Goal: Check status: Check status

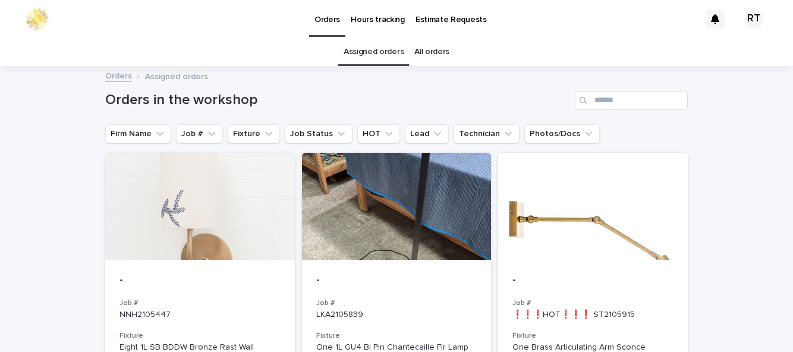
click at [439, 38] on link "All orders" at bounding box center [431, 52] width 35 height 28
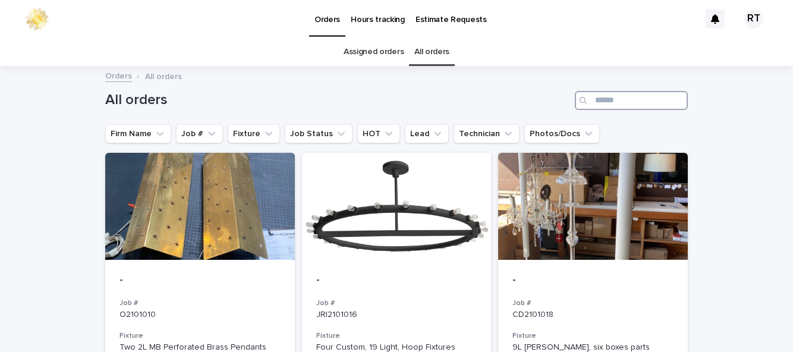
click at [613, 91] on input "Search" at bounding box center [631, 100] width 113 height 19
type input "****"
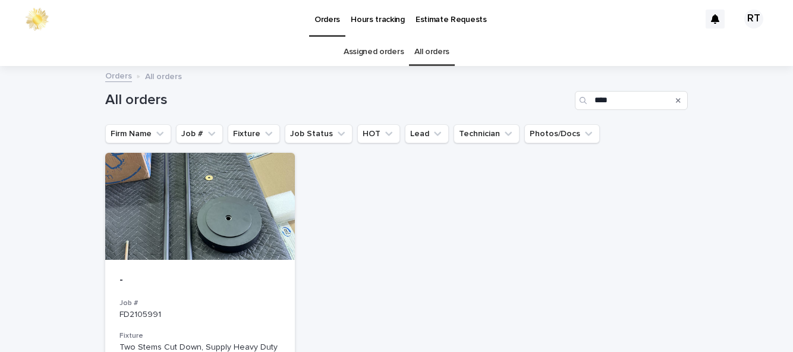
click at [247, 153] on div at bounding box center [200, 206] width 190 height 107
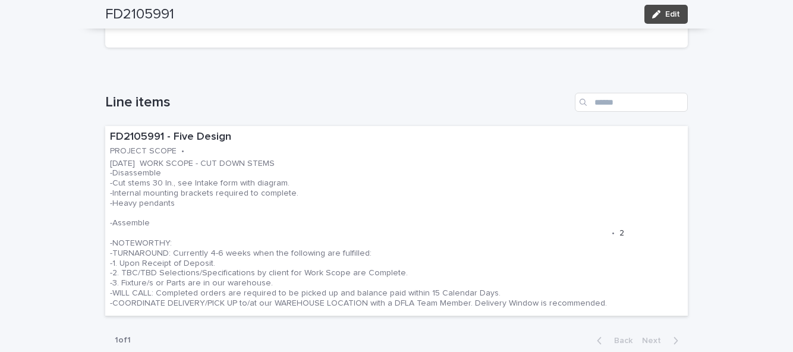
scroll to position [348, 0]
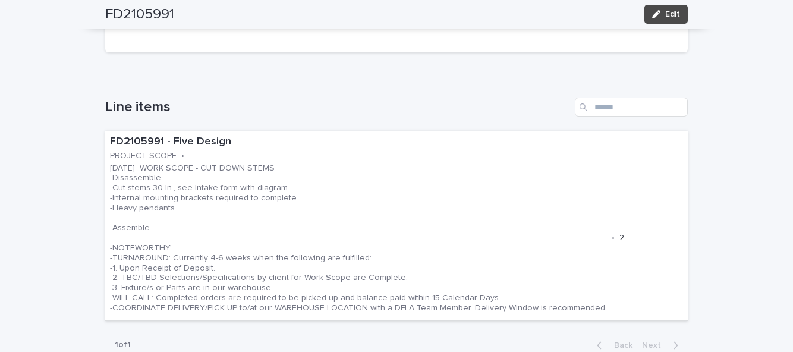
click at [392, 196] on p "[DATE] WORK SCOPE - CUT DOWN STEMS -Disassemble -Cut stems 30 In., see Intake f…" at bounding box center [358, 238] width 497 height 150
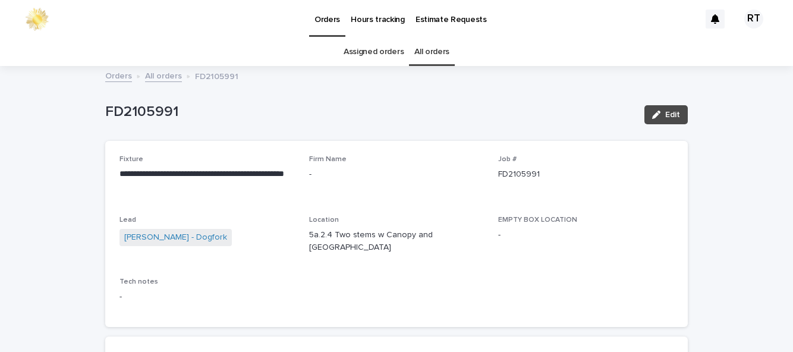
click at [372, 38] on link "Assigned orders" at bounding box center [374, 52] width 60 height 28
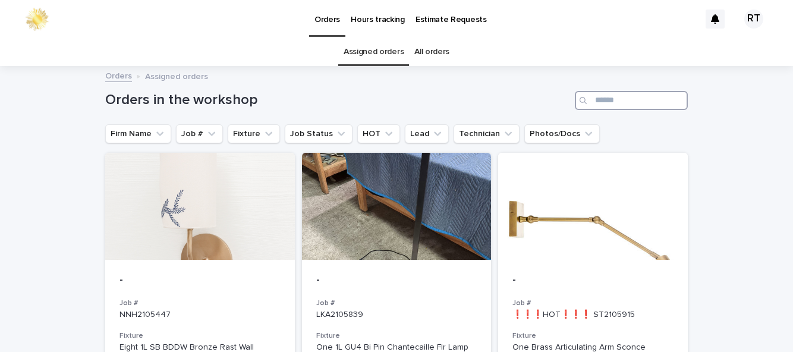
click at [601, 91] on input "Search" at bounding box center [631, 100] width 113 height 19
type input "****"
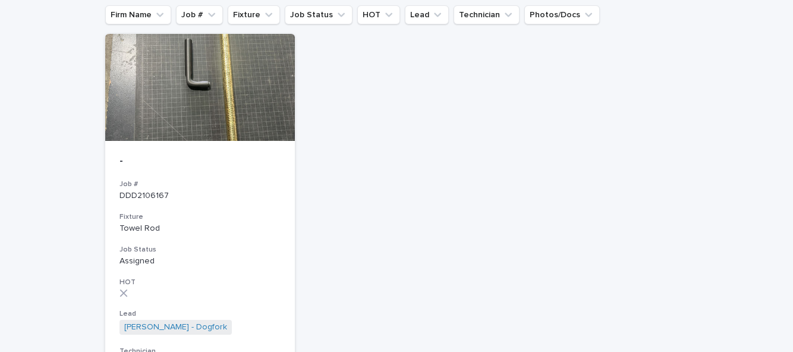
scroll to position [119, 0]
click at [242, 69] on div at bounding box center [200, 87] width 190 height 107
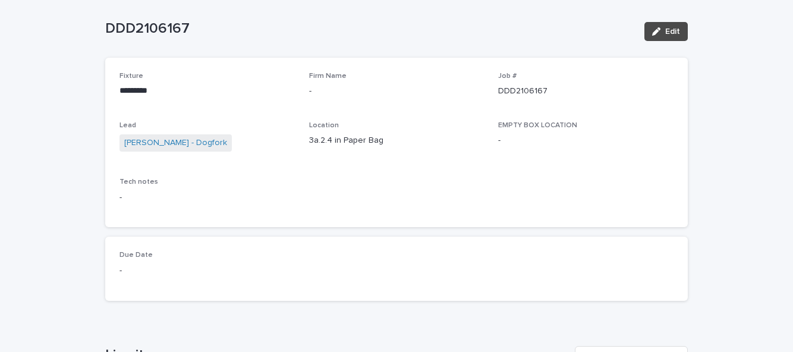
scroll to position [86, 0]
